Goal: Information Seeking & Learning: Find specific page/section

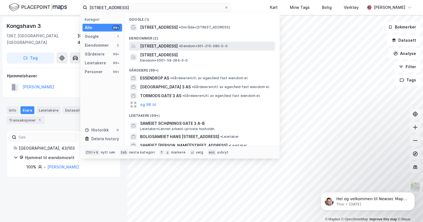
click at [178, 45] on span "[STREET_ADDRESS]" at bounding box center [159, 46] width 38 height 7
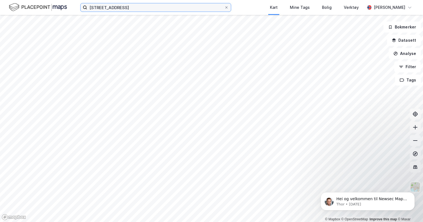
click at [199, 8] on input "[STREET_ADDRESS]" at bounding box center [155, 7] width 137 height 8
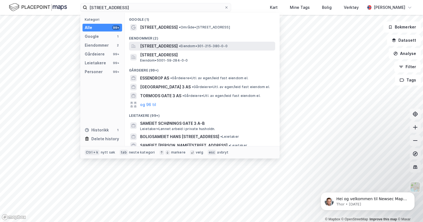
click at [160, 47] on span "[STREET_ADDRESS]" at bounding box center [159, 46] width 38 height 7
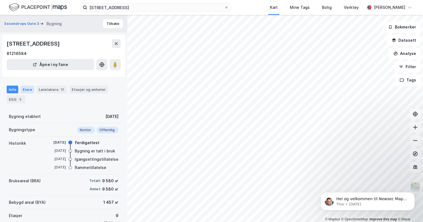
click at [24, 88] on div "Eiere" at bounding box center [27, 90] width 14 height 8
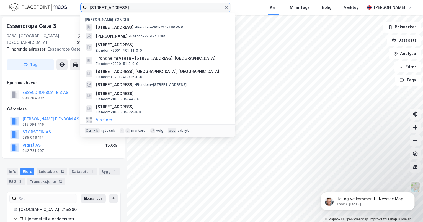
drag, startPoint x: 127, startPoint y: 7, endPoint x: 51, endPoint y: 21, distance: 77.1
click at [72, 6] on div "[STREET_ADDRESS] • Eiendom • 301-215-380-0-0 [PERSON_NAME] • Person • [DATE][ST…" at bounding box center [211, 7] width 423 height 15
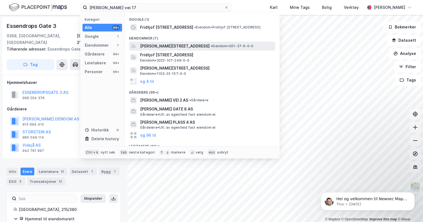
click at [192, 46] on span "[PERSON_NAME][STREET_ADDRESS]" at bounding box center [174, 46] width 69 height 7
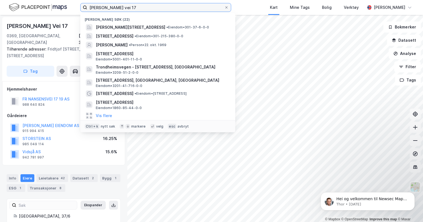
drag, startPoint x: 174, startPoint y: 7, endPoint x: 63, endPoint y: 12, distance: 111.3
click at [64, 12] on div "[PERSON_NAME] vei 17 [PERSON_NAME] søk (22) [PERSON_NAME][STREET_ADDRESS] • Eie…" at bounding box center [211, 7] width 423 height 15
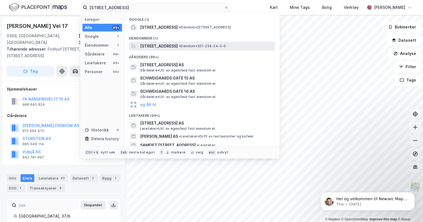
click at [178, 47] on span "[STREET_ADDRESS]" at bounding box center [159, 46] width 38 height 7
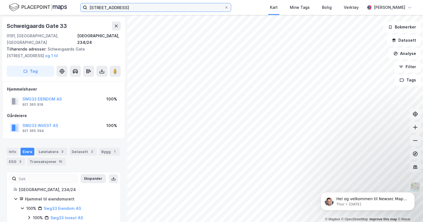
click at [140, 10] on input "[STREET_ADDRESS]" at bounding box center [155, 7] width 137 height 8
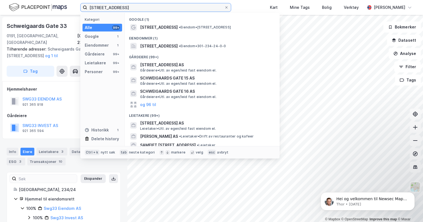
drag, startPoint x: 140, startPoint y: 7, endPoint x: 66, endPoint y: 4, distance: 74.7
click at [66, 4] on div "[STREET_ADDRESS] Kategori Alle 99+ Google 1 Eiendommer 1 Gårdeiere 99+ Leietake…" at bounding box center [211, 7] width 423 height 15
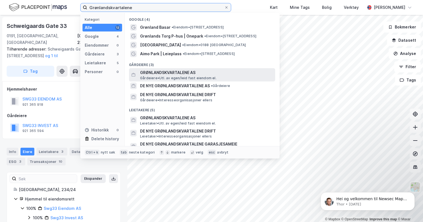
type input "Grønlandskvartalene"
click at [184, 72] on span "GRØNLANDSKVARTALENE AS" at bounding box center [206, 72] width 133 height 7
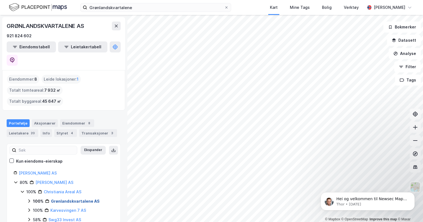
click at [76, 199] on link "Grønlandskvartalene AS" at bounding box center [75, 201] width 49 height 5
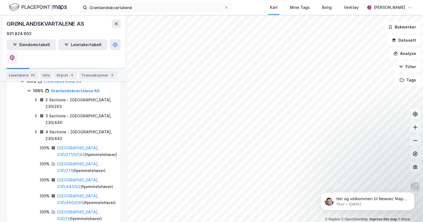
scroll to position [83, 0]
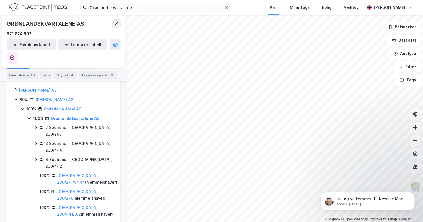
click at [36, 125] on icon at bounding box center [35, 127] width 4 height 4
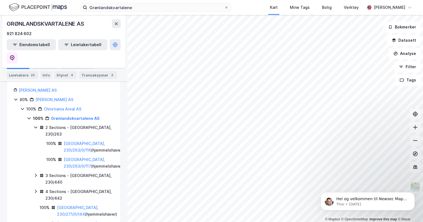
click at [35, 173] on icon at bounding box center [35, 175] width 4 height 4
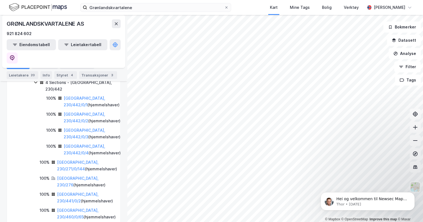
scroll to position [249, 0]
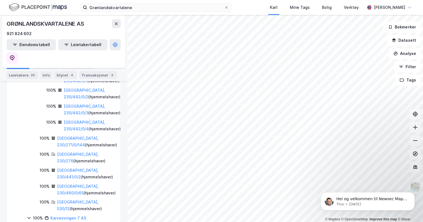
scroll to position [304, 0]
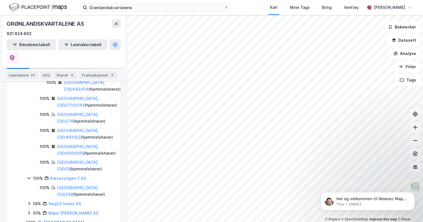
click at [66, 220] on link "[GEOGRAPHIC_DATA], 96/685" at bounding box center [64, 225] width 41 height 11
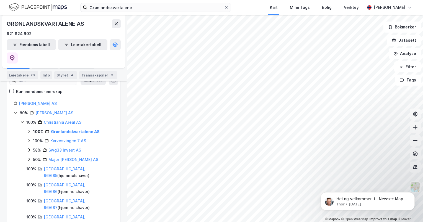
scroll to position [55, 0]
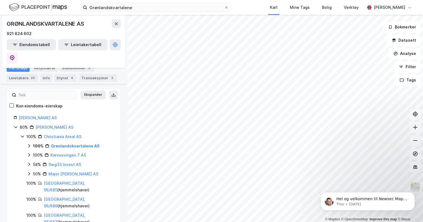
click at [29, 172] on icon at bounding box center [29, 174] width 4 height 4
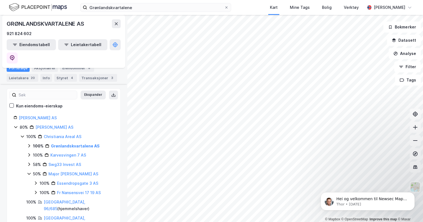
click at [28, 154] on icon at bounding box center [29, 155] width 2 height 3
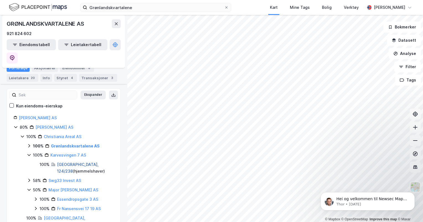
click at [64, 162] on link "[GEOGRAPHIC_DATA], 124/238" at bounding box center [77, 167] width 41 height 11
